Goal: Navigation & Orientation: Find specific page/section

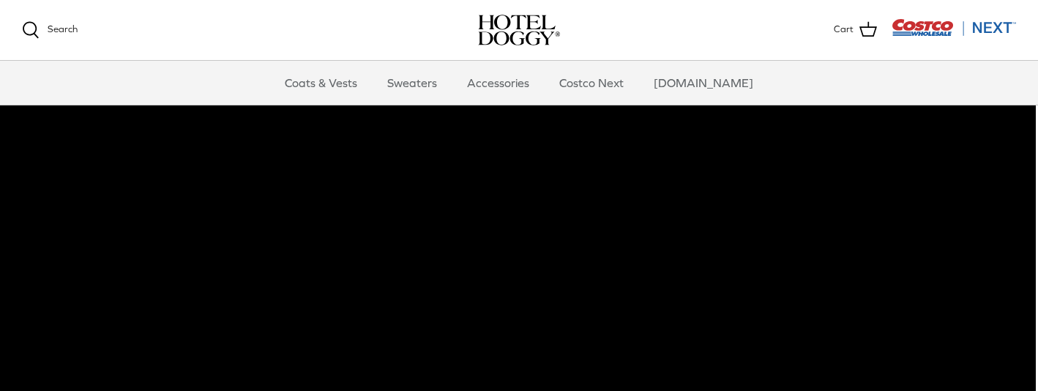
scroll to position [52, 2]
click at [343, 78] on link "Coats & Vests" at bounding box center [321, 83] width 99 height 44
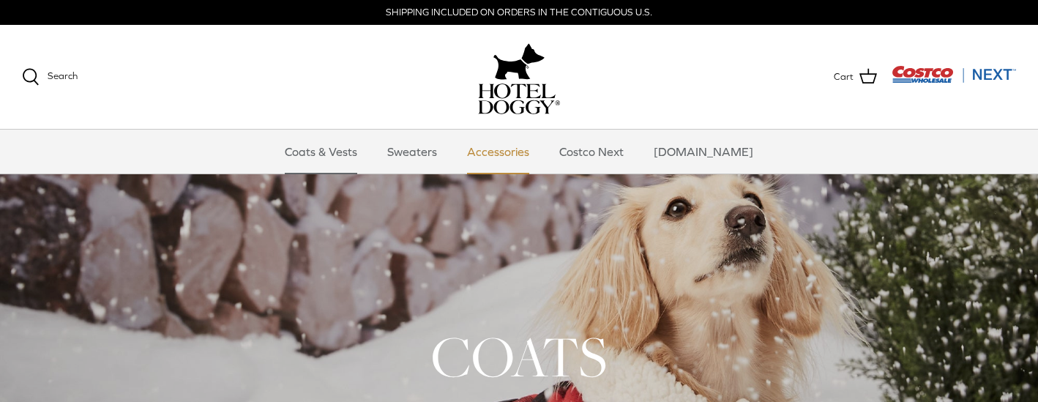
click at [514, 154] on link "Accessories" at bounding box center [498, 152] width 89 height 44
